Goal: Information Seeking & Learning: Learn about a topic

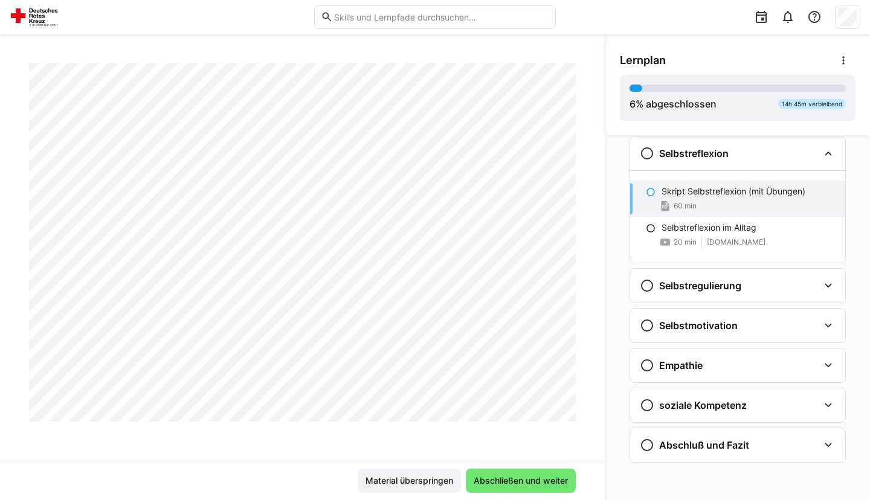
scroll to position [8290, 0]
click at [679, 285] on h3 "Selbstregulierung" at bounding box center [700, 286] width 82 height 12
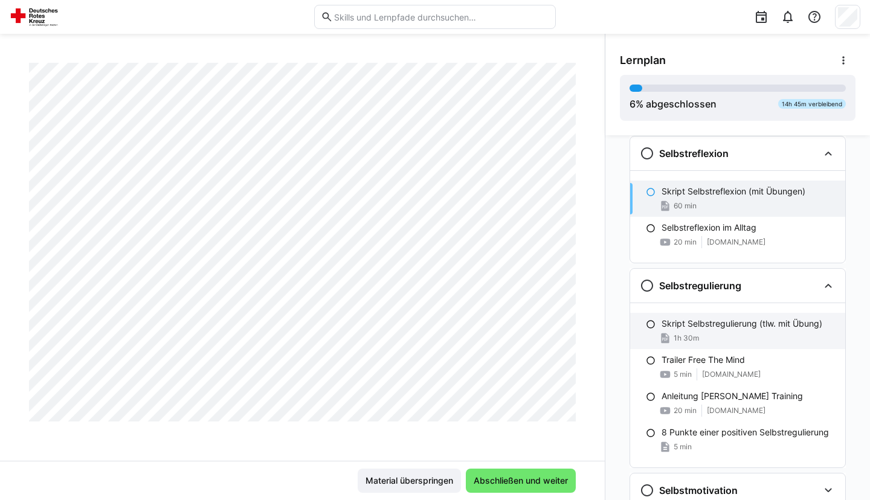
click at [696, 318] on p "Skript Selbstregulierung (tlw. mit Übung)" at bounding box center [741, 324] width 161 height 12
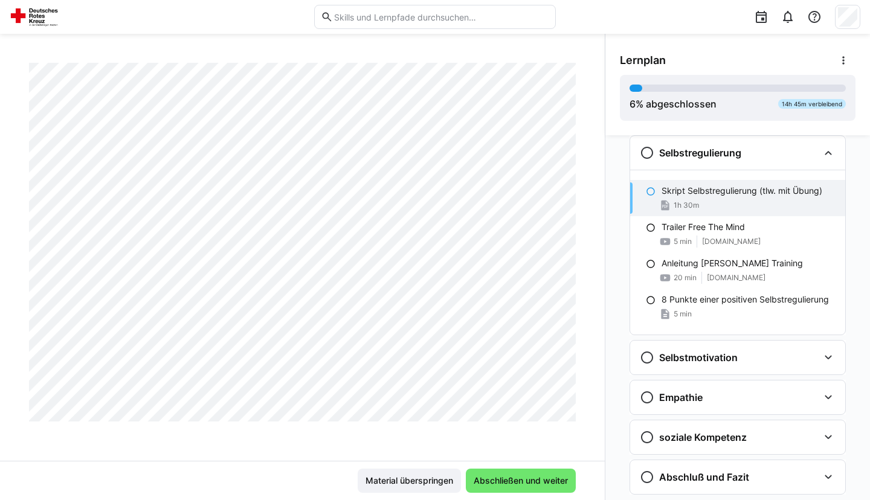
scroll to position [2412, 0]
click at [709, 228] on p "Trailer Free The Mind" at bounding box center [702, 227] width 83 height 12
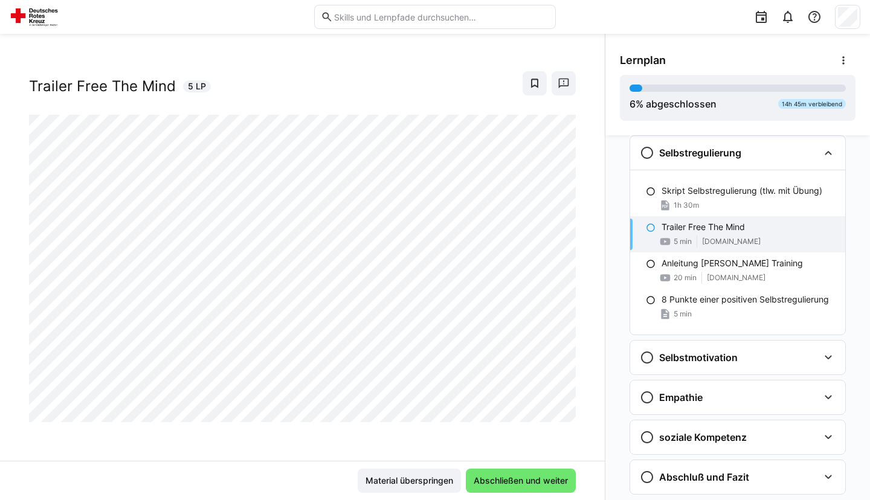
scroll to position [14, 0]
click at [711, 268] on p "Anleitung [PERSON_NAME] Training" at bounding box center [731, 263] width 141 height 12
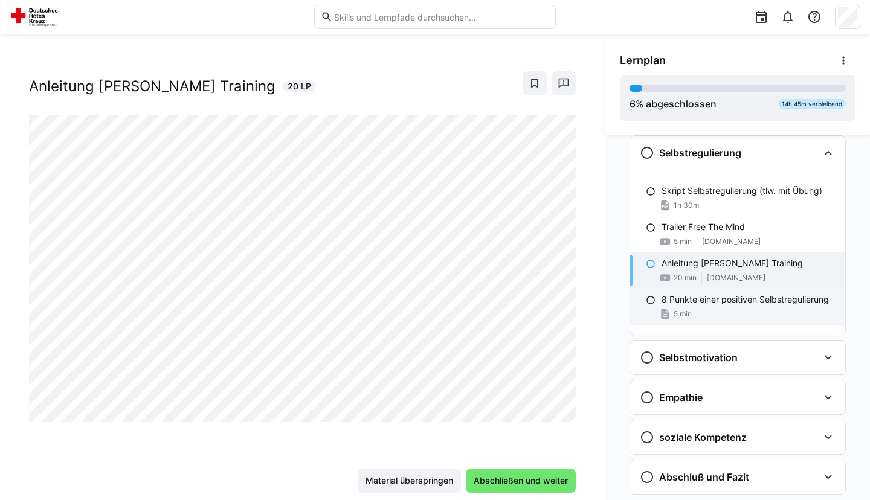
click at [709, 298] on p "8 Punkte einer positiven Selbstregulierung" at bounding box center [744, 299] width 167 height 12
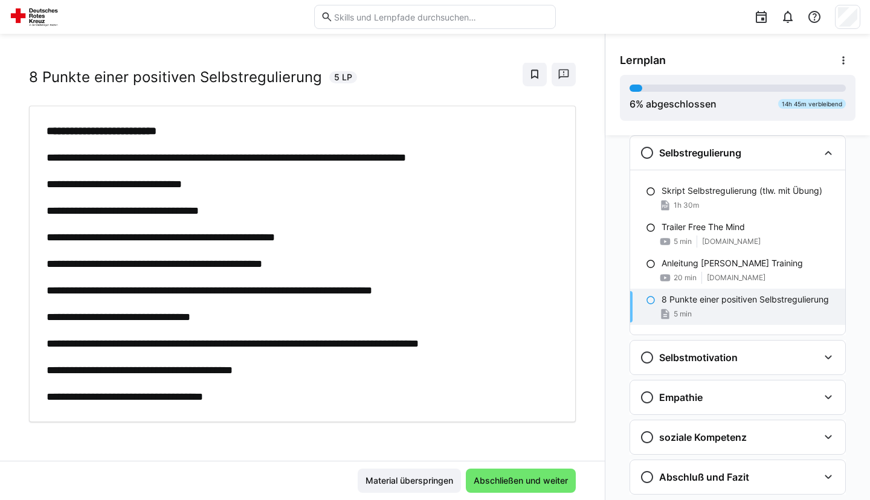
scroll to position [0, 0]
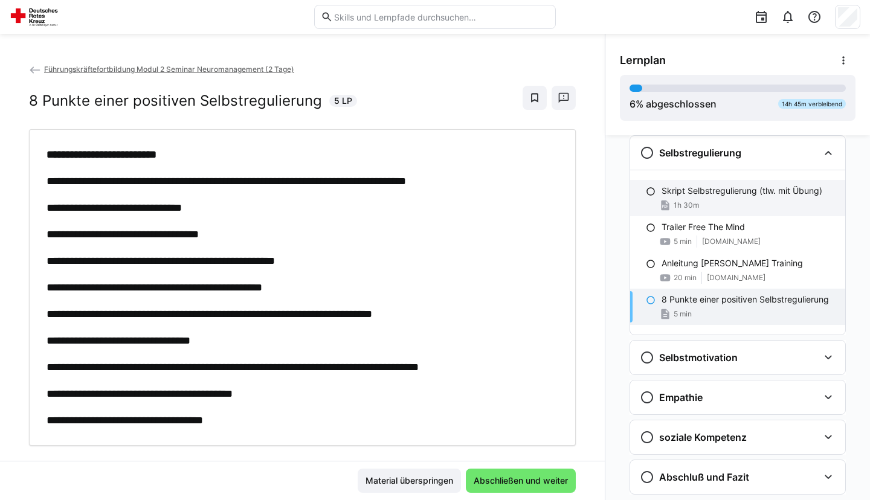
click at [755, 199] on div "Skript Selbstregulierung (tlw. mit Übung) 1h 30m" at bounding box center [737, 198] width 215 height 36
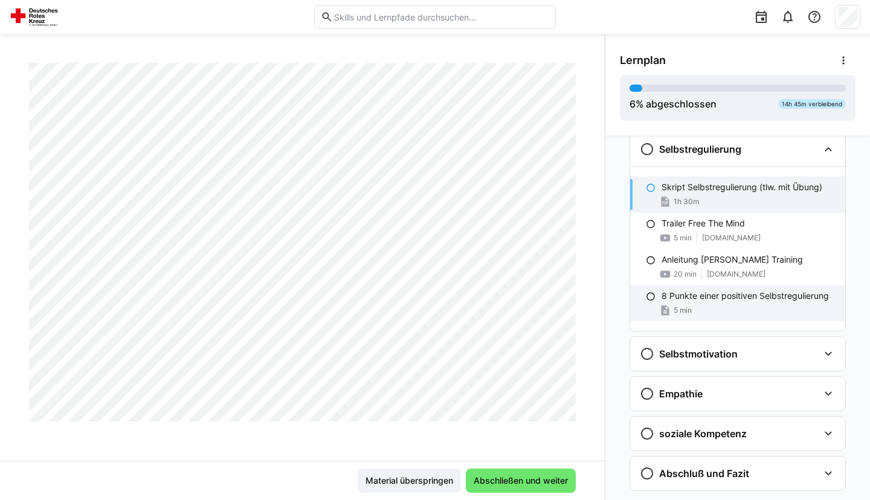
scroll to position [803, 0]
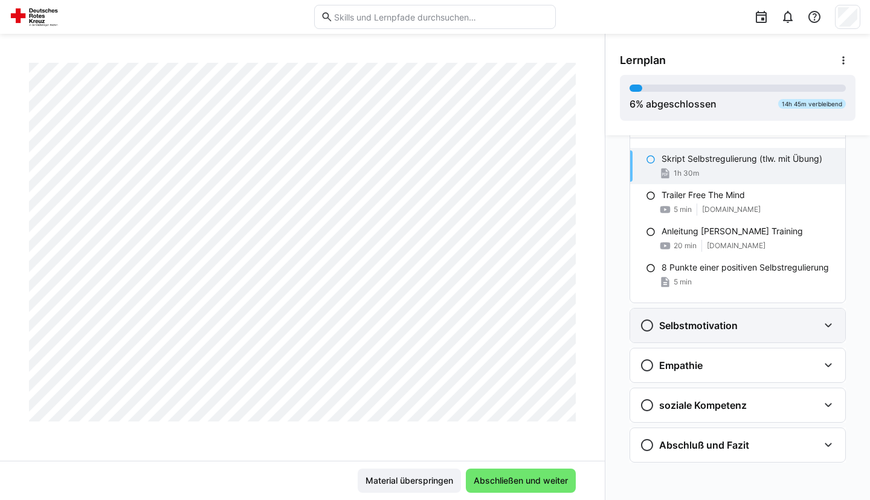
click at [723, 318] on div "Selbstmotivation" at bounding box center [688, 325] width 98 height 14
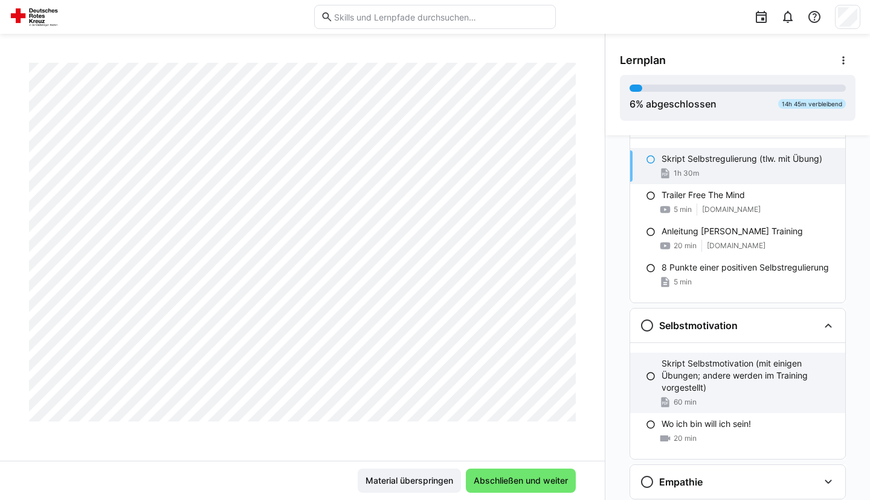
click at [698, 364] on p "Skript Selbstmotivation (mit einigen Übungen; andere werden im Training vorgest…" at bounding box center [748, 375] width 174 height 36
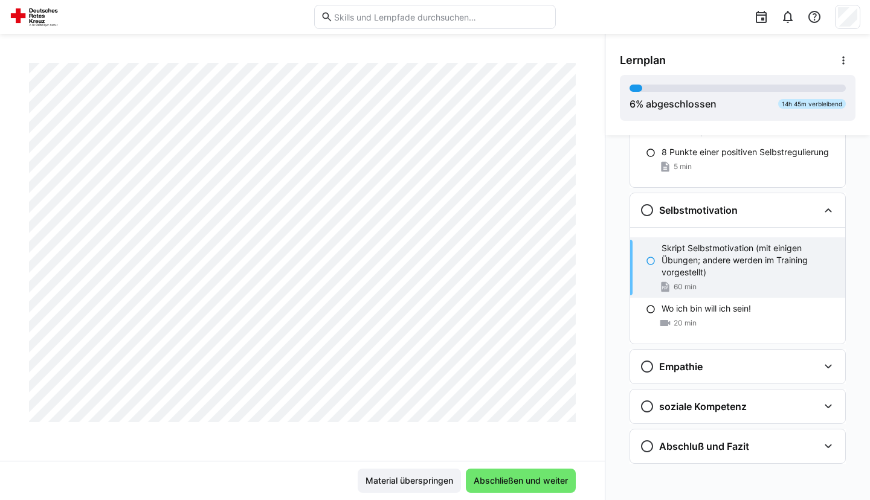
scroll to position [920, 0]
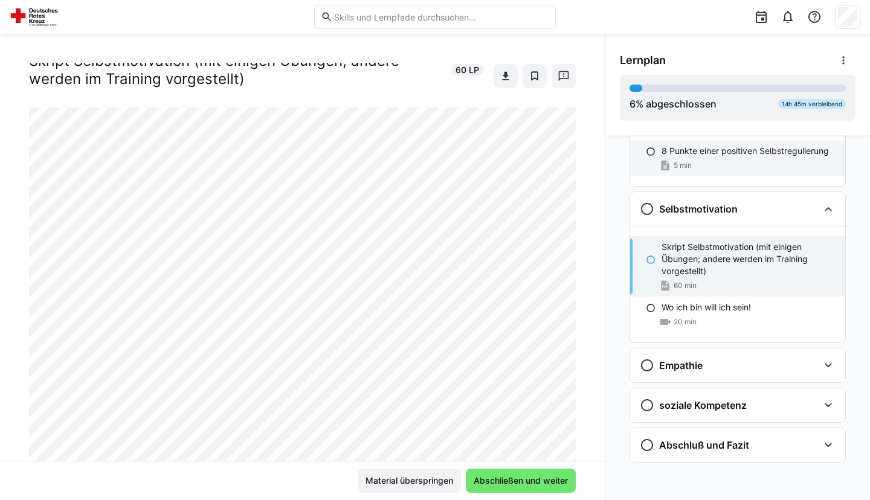
click at [758, 171] on div "8 Punkte einer positiven Selbstregulierung 5 min" at bounding box center [737, 158] width 215 height 36
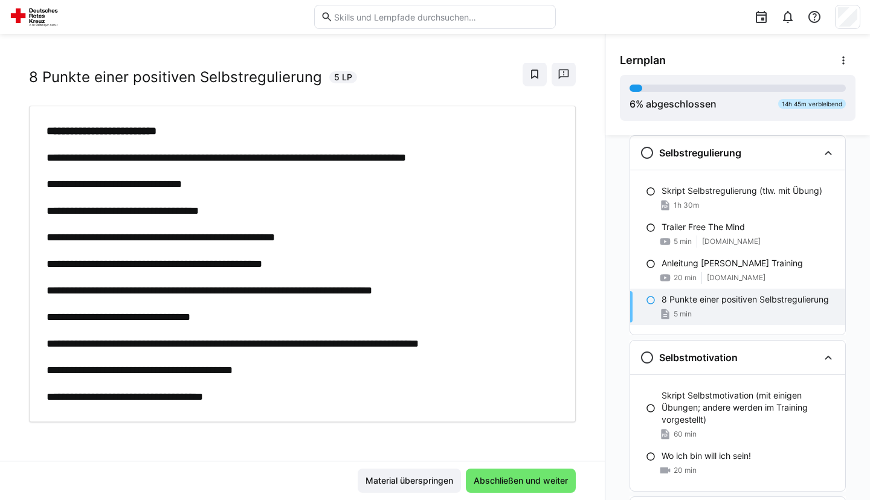
scroll to position [0, 0]
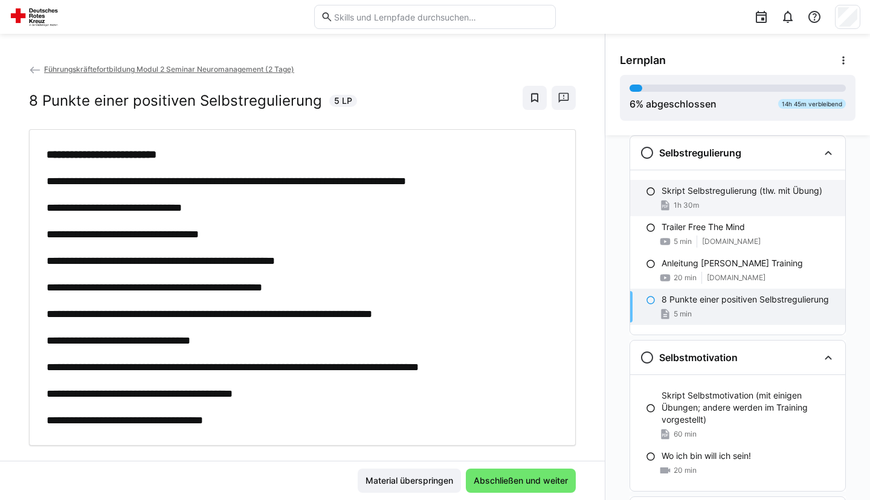
click at [679, 211] on div "1h 30m" at bounding box center [679, 205] width 40 height 12
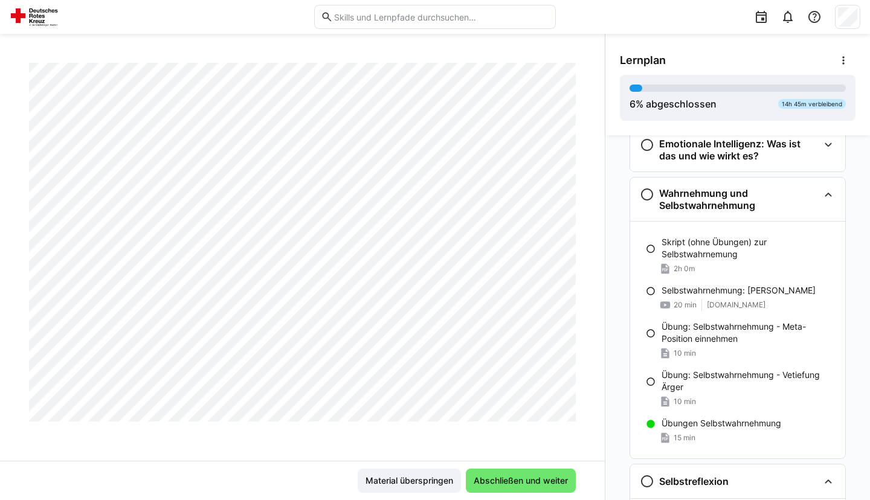
scroll to position [304, 0]
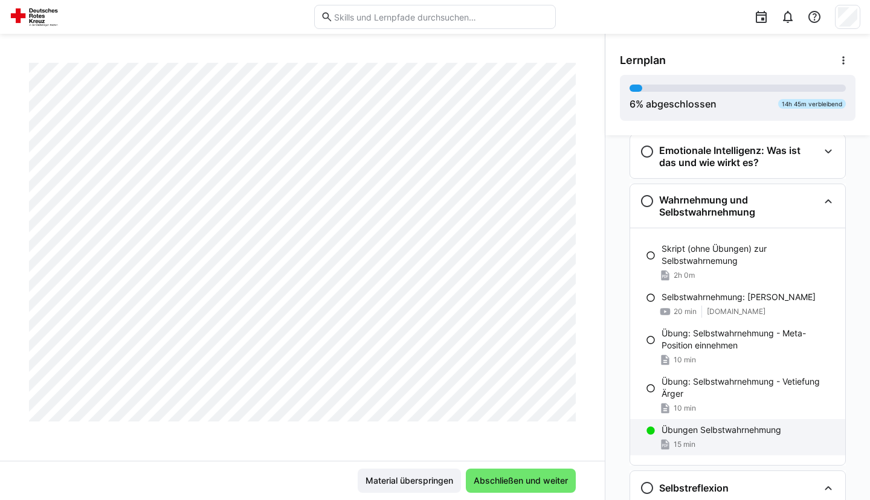
click at [717, 429] on p "Übungen Selbstwahrnehmung" at bounding box center [721, 430] width 120 height 12
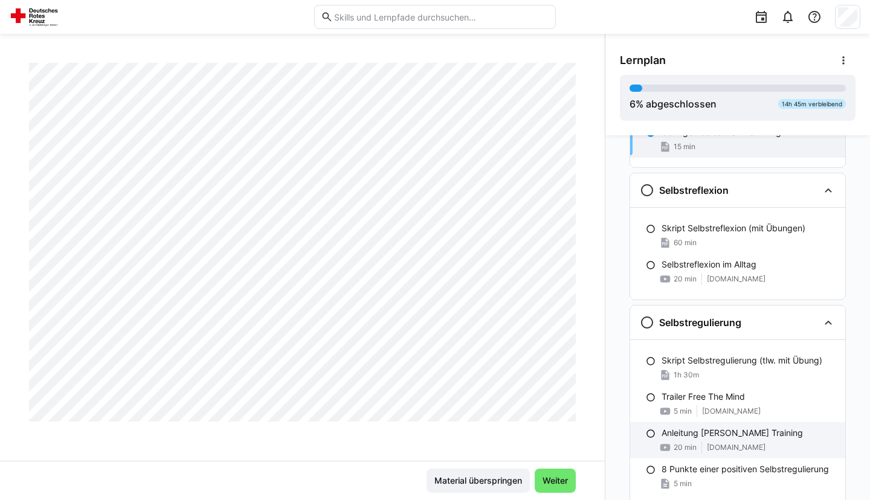
scroll to position [722, 0]
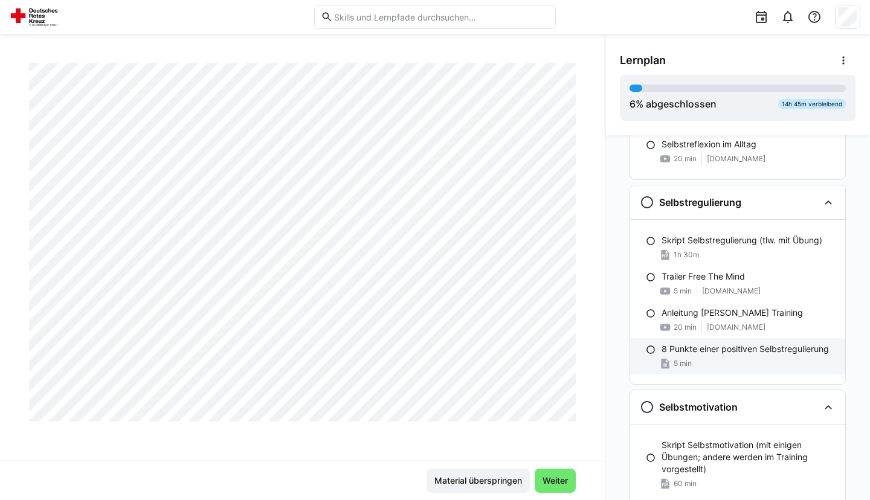
click at [711, 357] on div "8 Punkte einer positiven Selbstregulierung 5 min" at bounding box center [737, 356] width 215 height 36
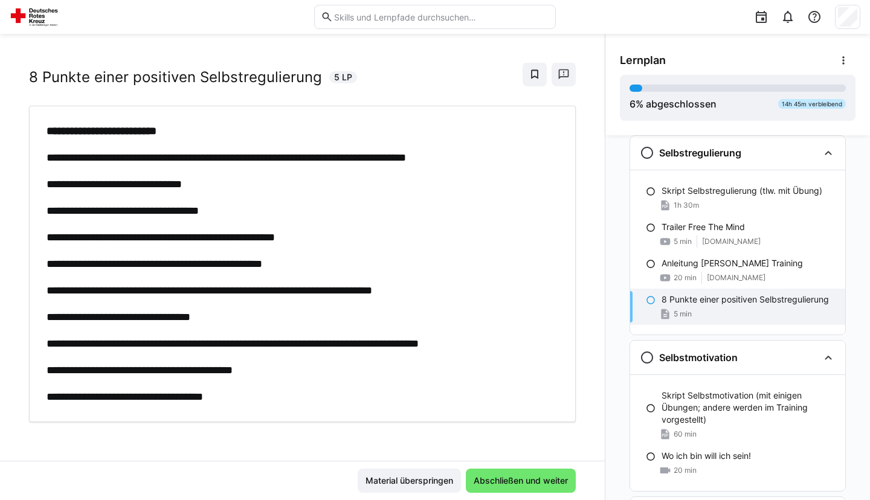
scroll to position [0, 0]
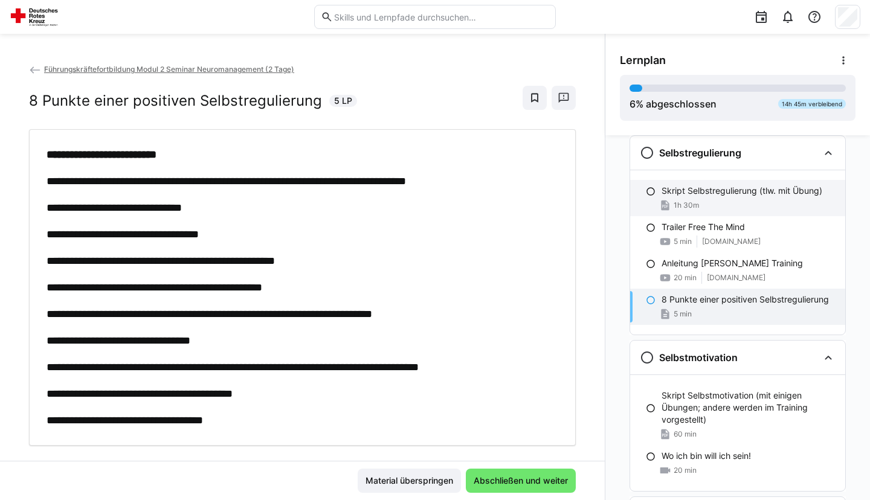
click at [746, 210] on div "1h 30m" at bounding box center [748, 205] width 174 height 12
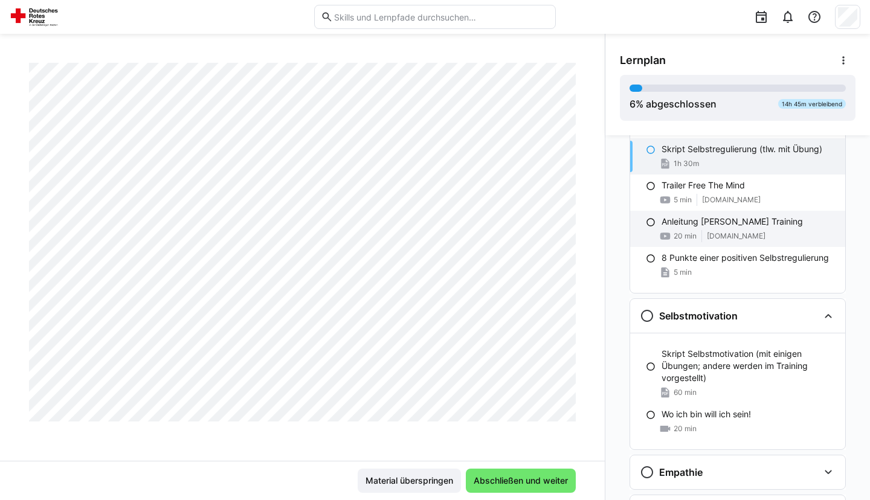
scroll to position [833, 0]
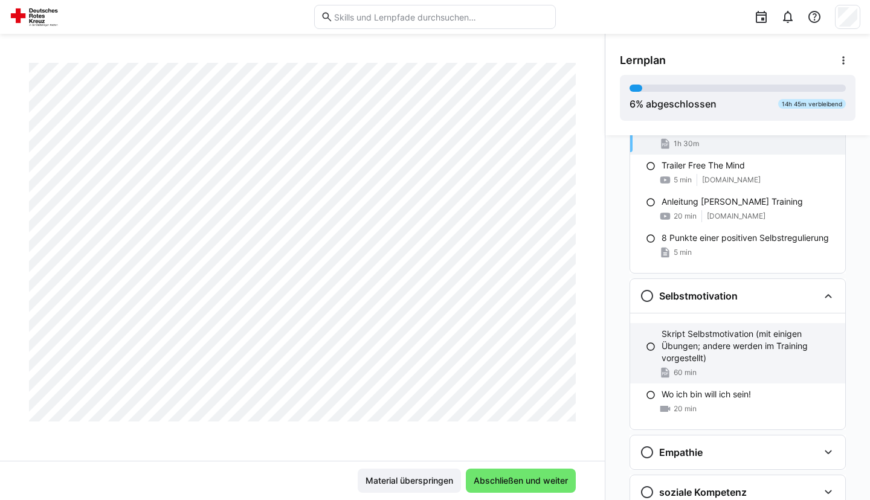
click at [723, 345] on p "Skript Selbstmotivation (mit einigen Übungen; andere werden im Training vorgest…" at bounding box center [748, 346] width 174 height 36
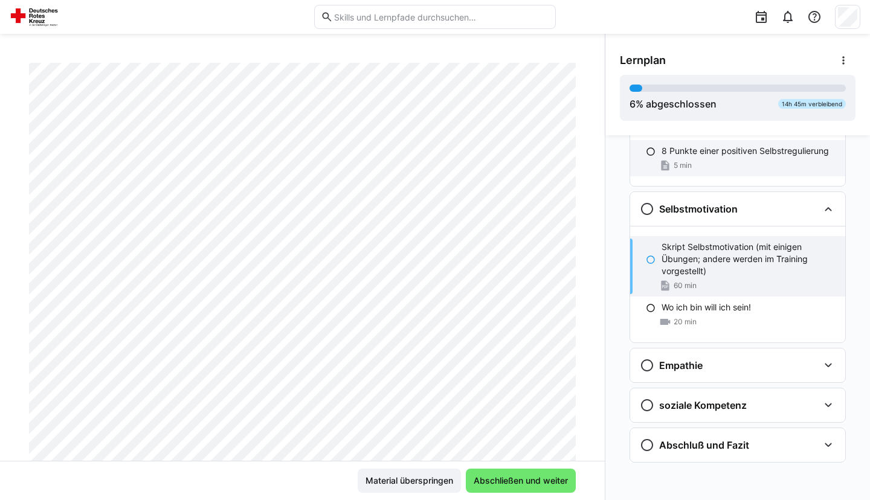
scroll to position [796, 0]
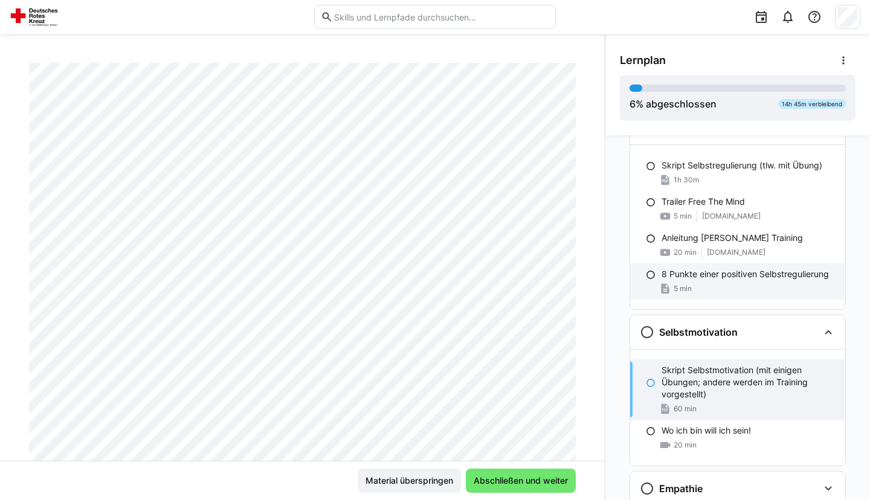
click at [731, 278] on p "8 Punkte einer positiven Selbstregulierung" at bounding box center [744, 274] width 167 height 12
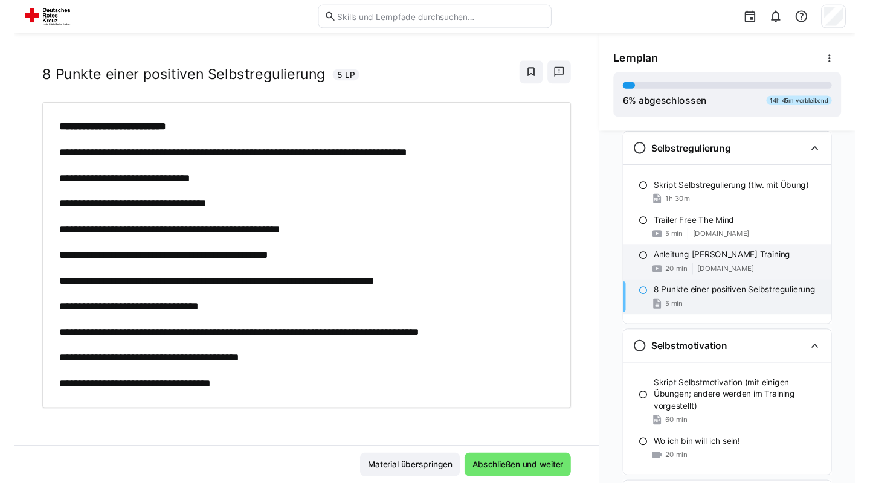
scroll to position [771, 0]
